Goal: Use online tool/utility: Utilize a website feature to perform a specific function

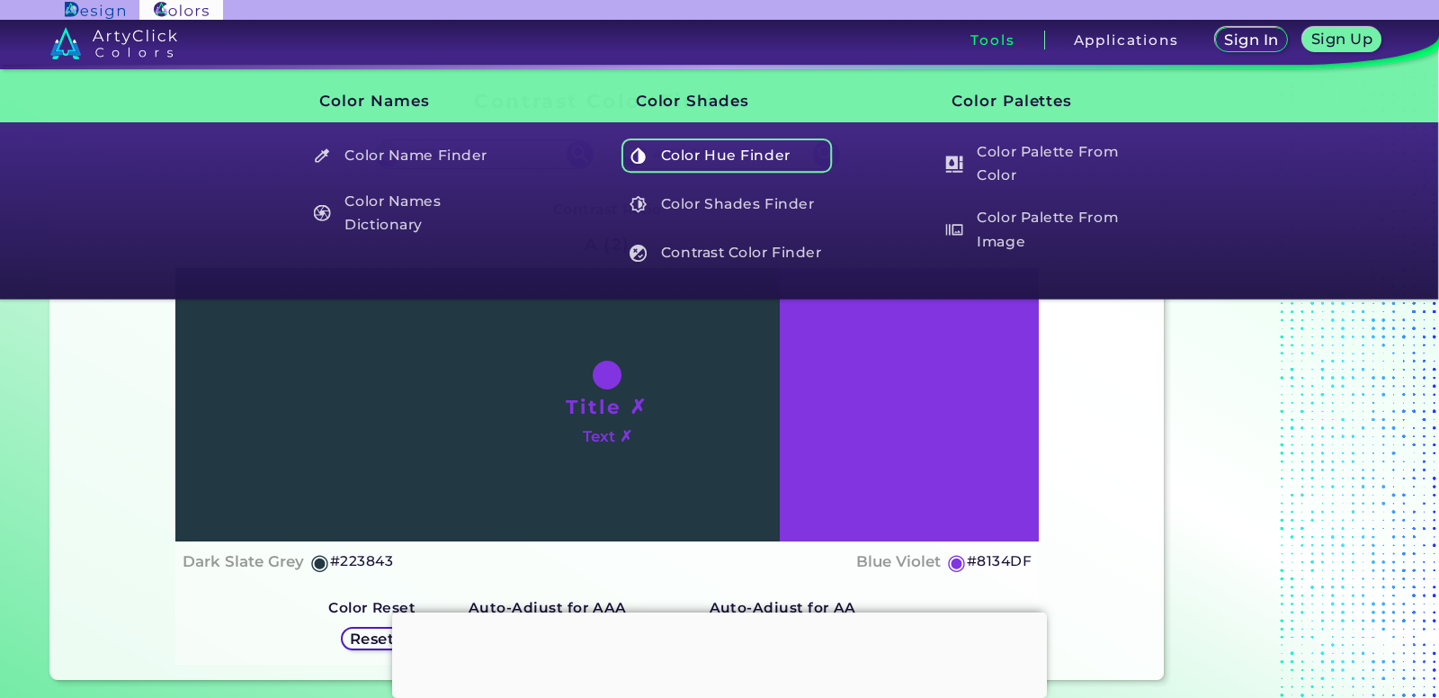
click at [717, 172] on h5 "Color Hue Finder" at bounding box center [727, 156] width 211 height 34
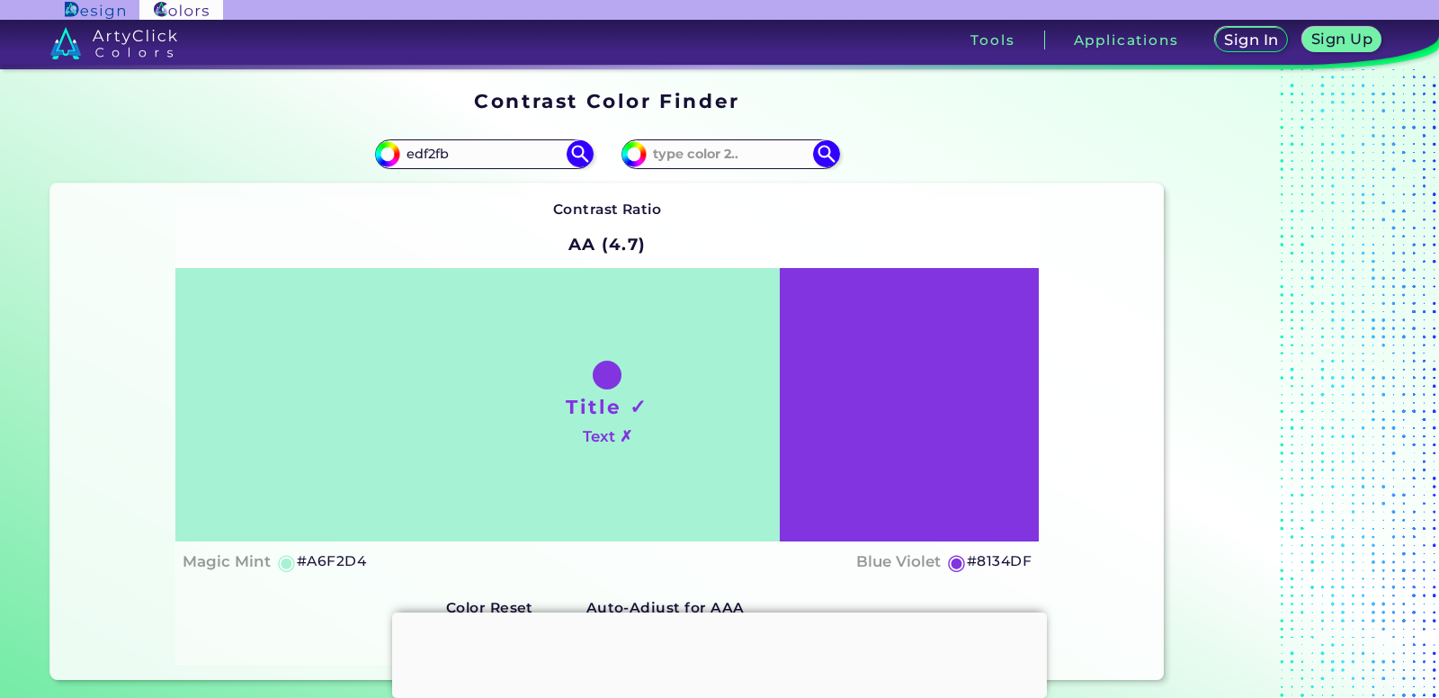
type input "edf2fb"
type input "#edf2fb"
type input "#EDF2FB"
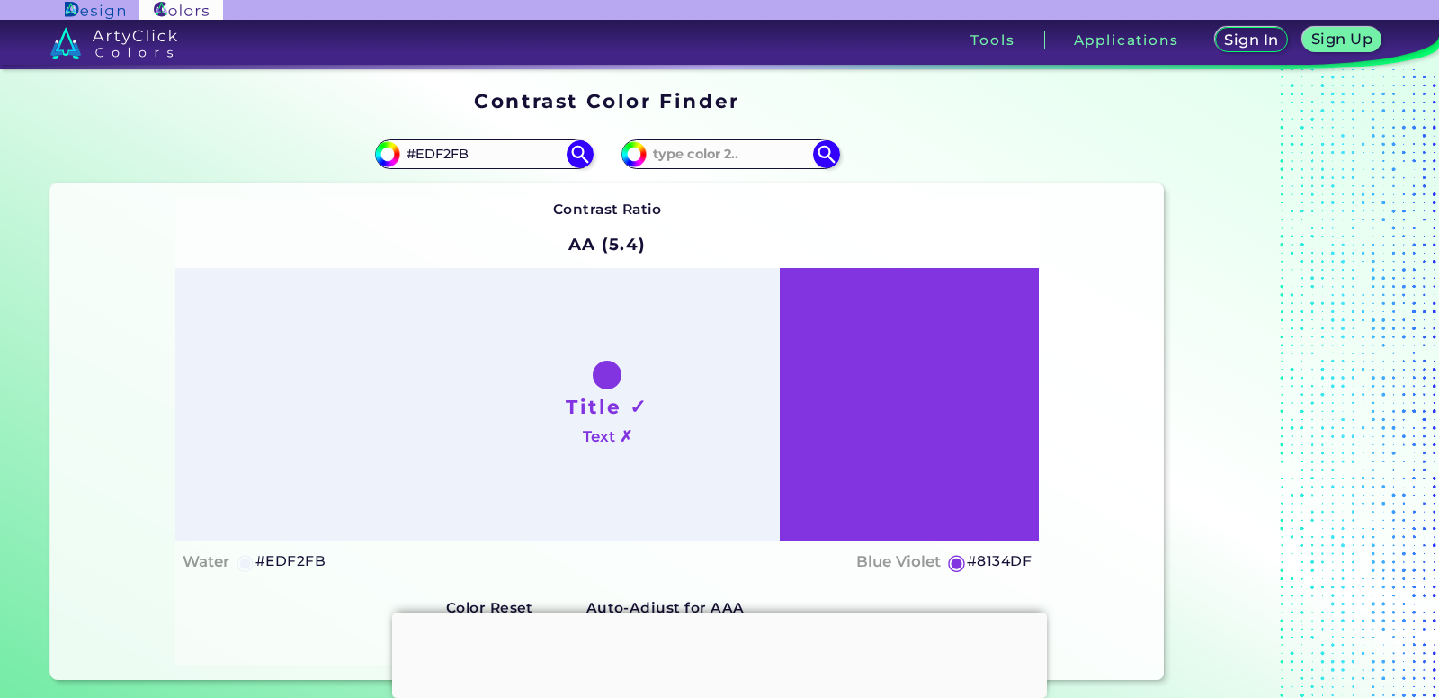
scroll to position [24, 0]
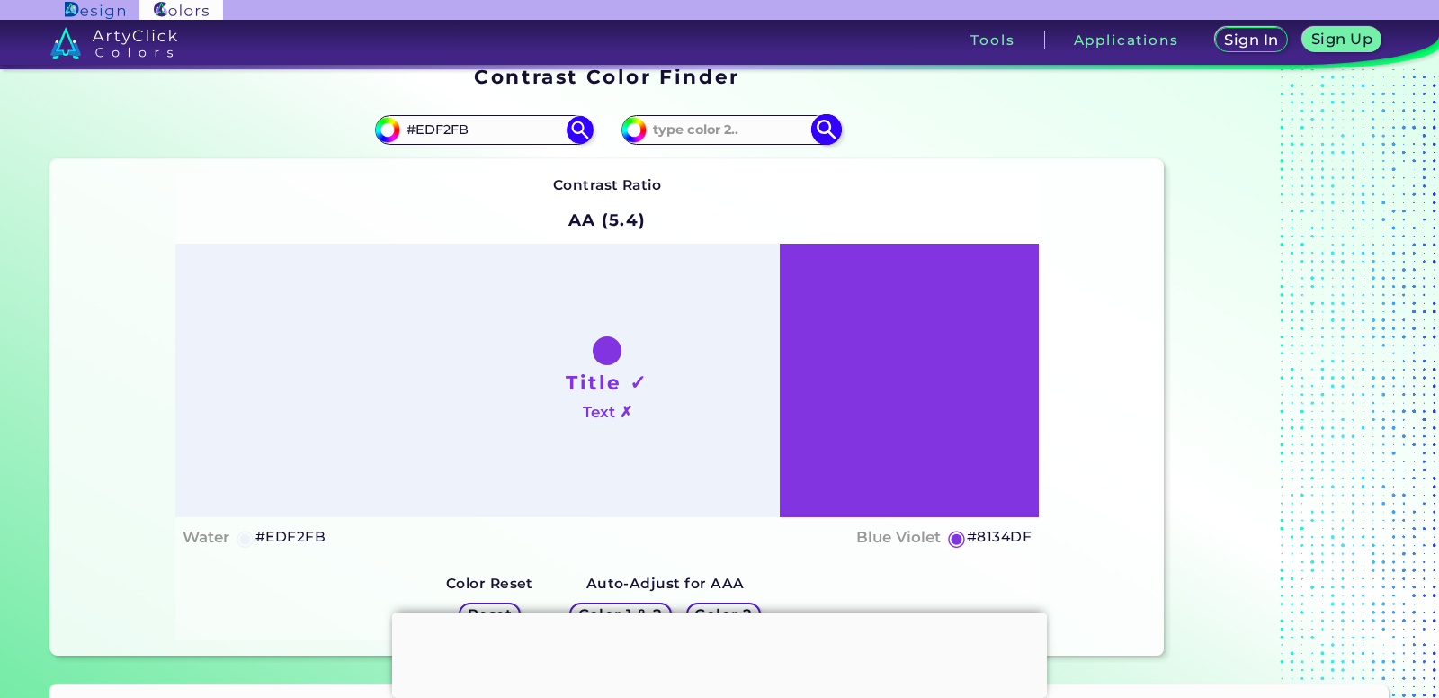
click at [687, 121] on input at bounding box center [730, 130] width 167 height 24
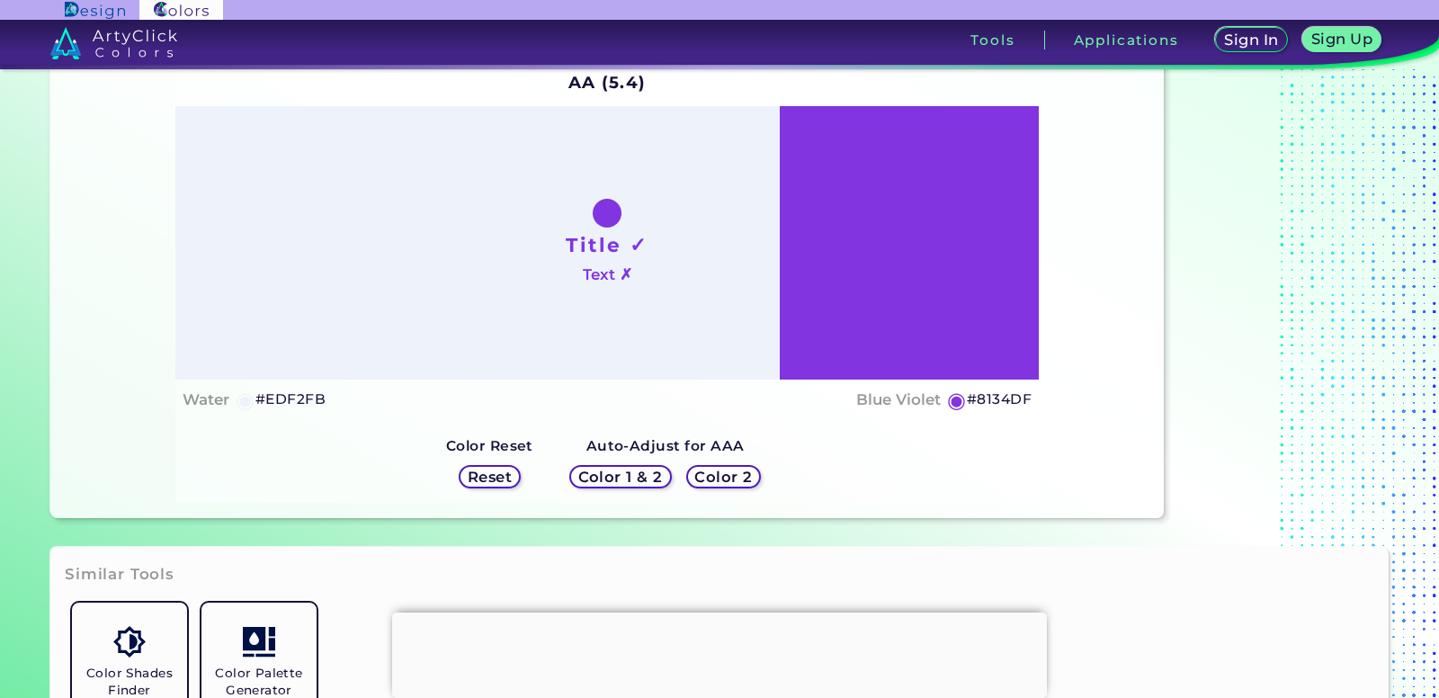
scroll to position [158, 0]
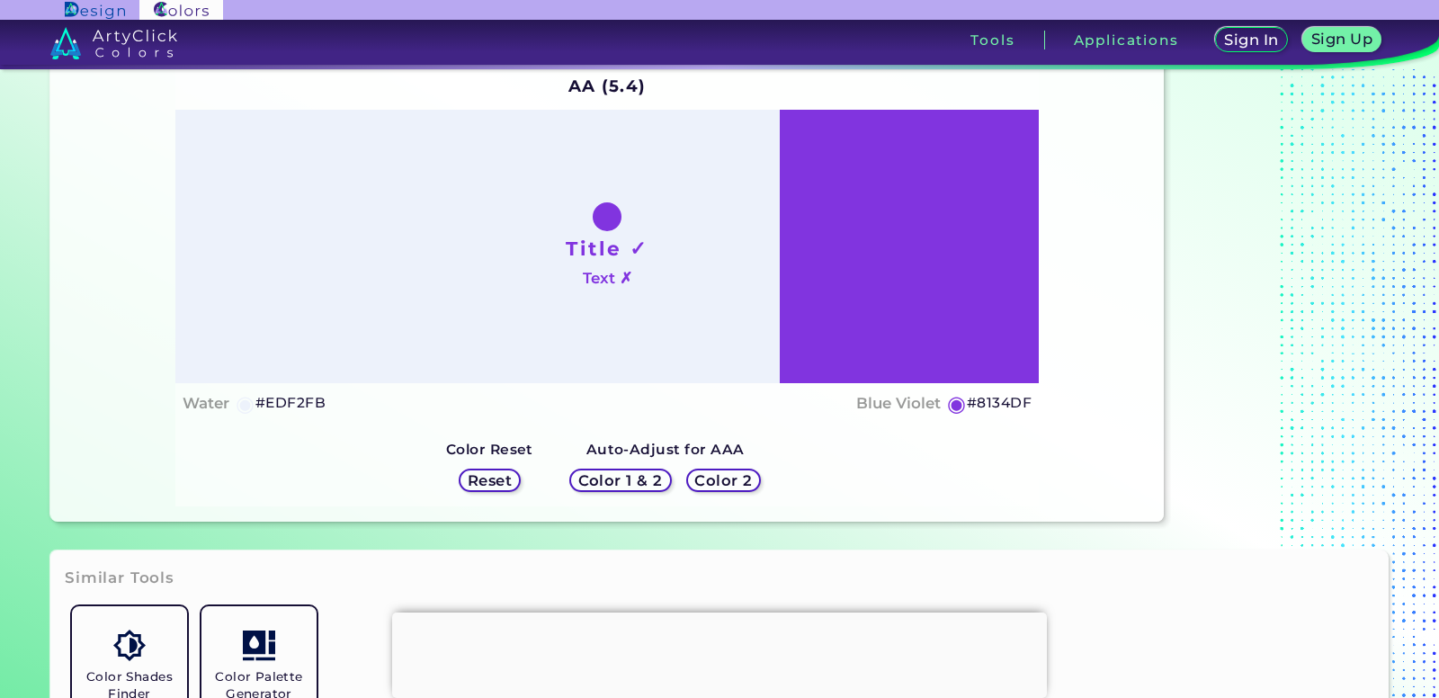
click at [728, 497] on div "Color 1 & 2 Color 2" at bounding box center [665, 481] width 206 height 38
click at [728, 491] on div "Color 2" at bounding box center [723, 482] width 67 height 22
click at [489, 479] on h5 "Reset" at bounding box center [490, 480] width 40 height 13
click at [659, 293] on div "Title ✓ Text ✗" at bounding box center [607, 246] width 864 height 273
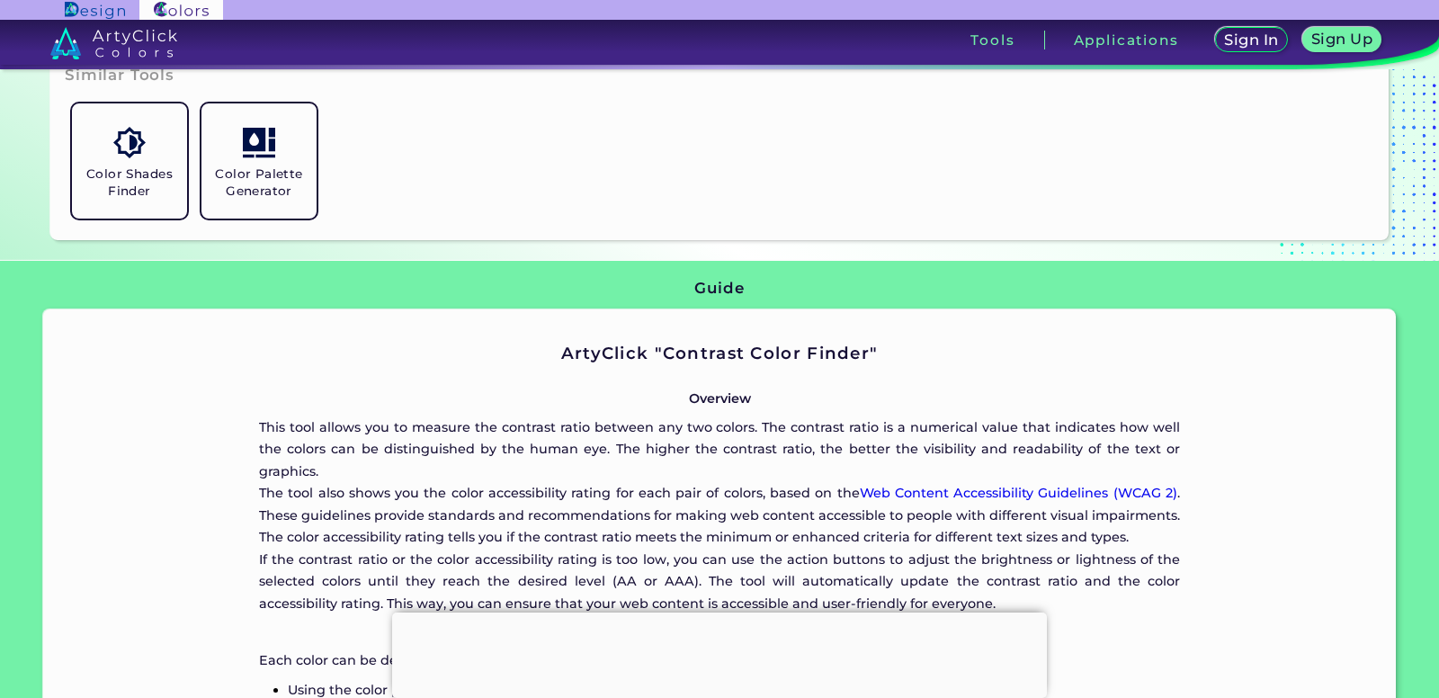
scroll to position [0, 0]
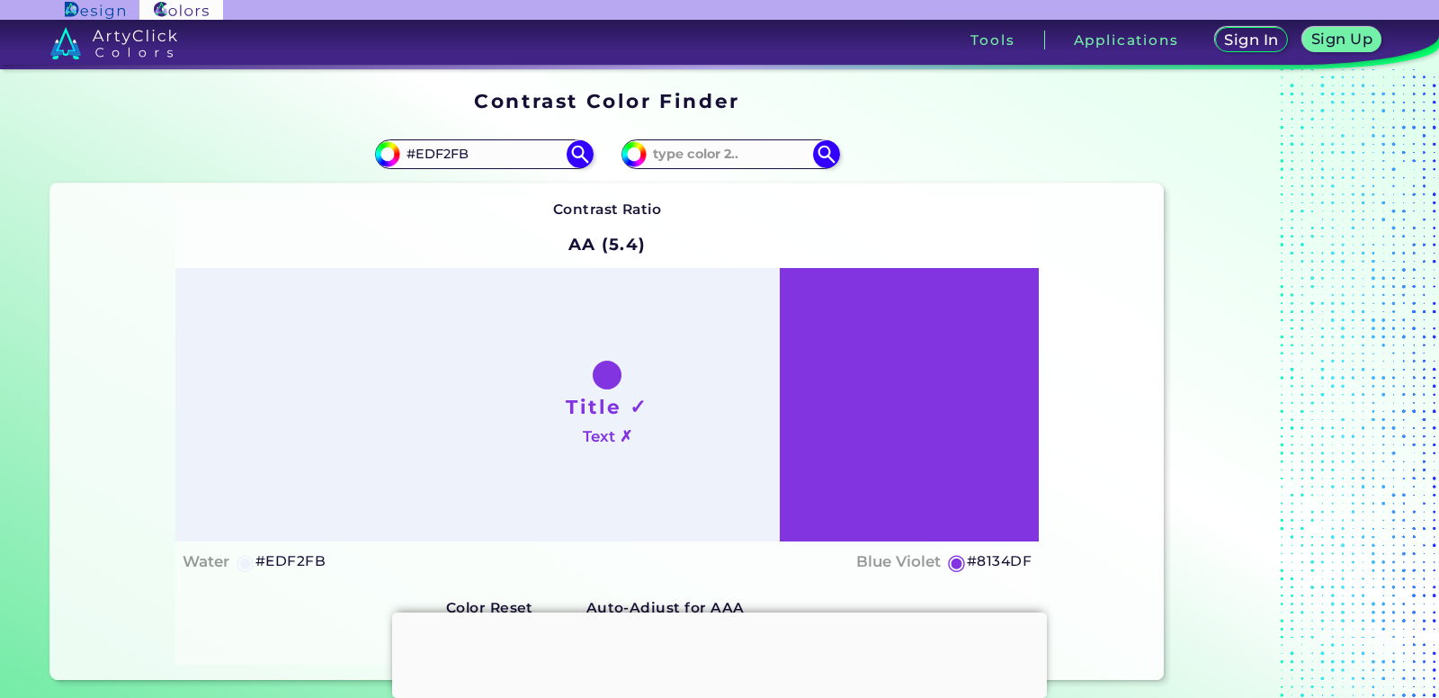
click at [826, 263] on div "Contrast Ratio AA (5.4) Title ✓ Text ✗ Water ◉ #EDF2FB Blue Violet" at bounding box center [607, 431] width 864 height 467
click at [633, 526] on html "Sign In Sign Up My Profile My Details Color Palettes Sign Out Tools Application…" at bounding box center [719, 403] width 1439 height 806
click at [516, 166] on div "#edf2fb #EDF2FB" at bounding box center [484, 153] width 218 height 29
click at [512, 143] on input "#EDF2FB" at bounding box center [483, 154] width 167 height 24
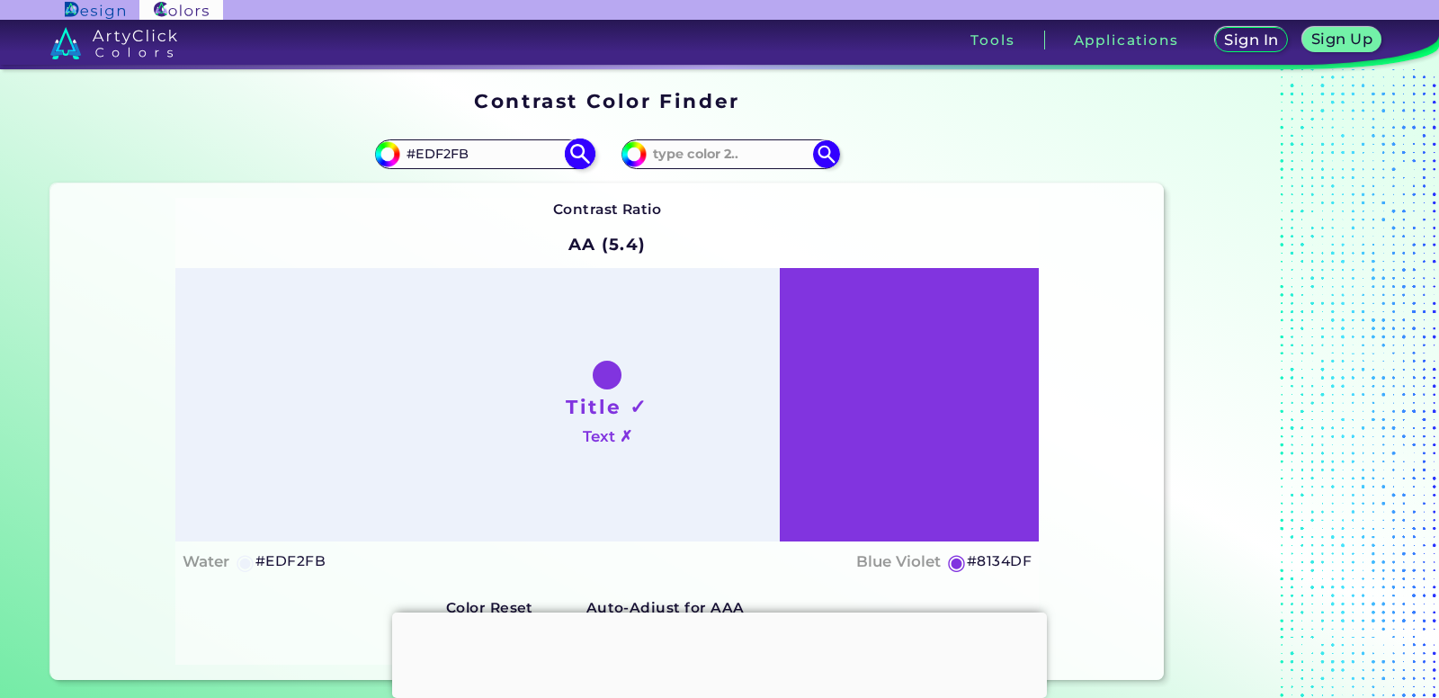
click at [512, 143] on input "#EDF2FB" at bounding box center [483, 154] width 167 height 24
paste input "00b4d8"
type input "00b4d8"
type input "#00b4d8"
type input "#00B4D8"
